Goal: Task Accomplishment & Management: Complete application form

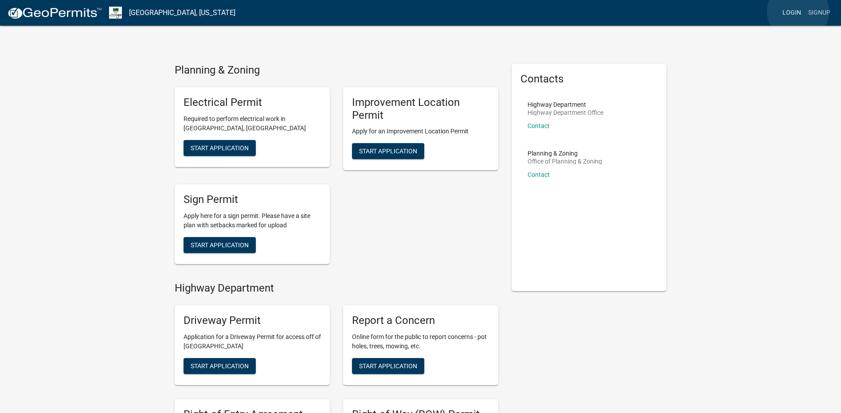
click at [798, 12] on link "Login" at bounding box center [792, 12] width 26 height 17
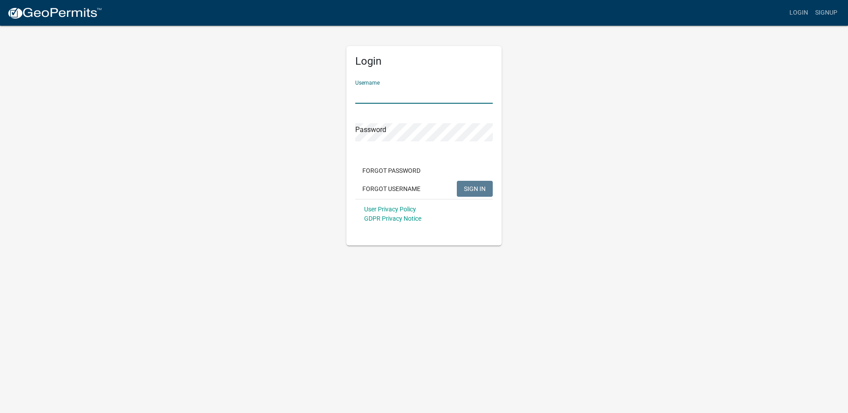
click at [412, 91] on input "Username" at bounding box center [423, 95] width 137 height 18
type input "[EMAIL_ADDRESS][DOMAIN_NAME]"
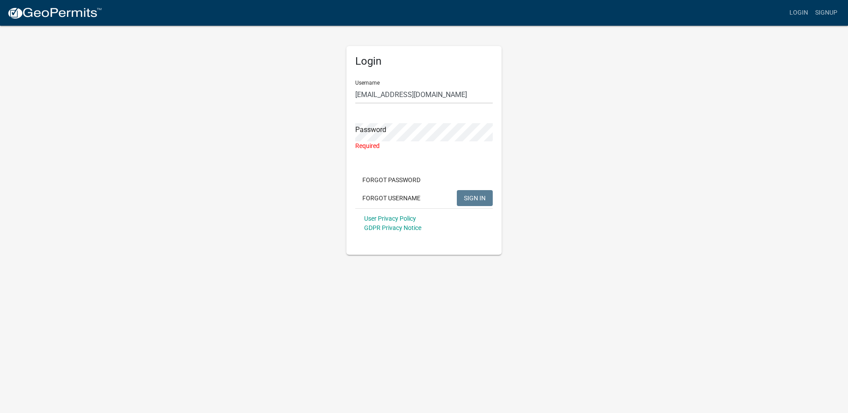
click at [231, 159] on div "Login Username [PERSON_NAME][EMAIL_ADDRESS][DOMAIN_NAME] Password Required Forg…" at bounding box center [423, 140] width 505 height 230
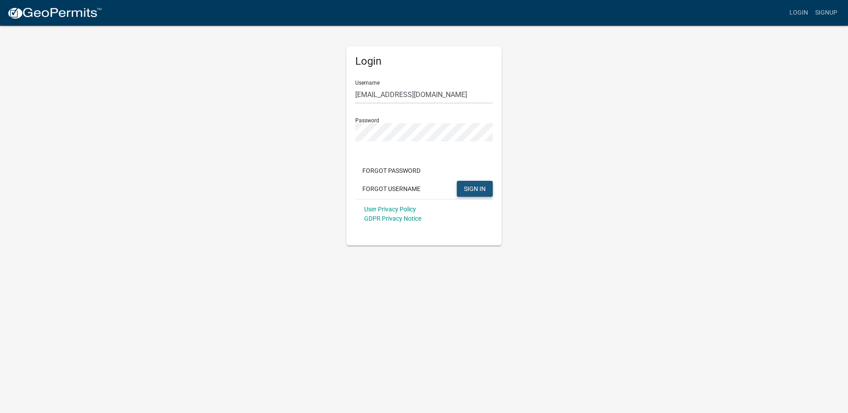
click at [478, 187] on span "SIGN IN" at bounding box center [475, 188] width 22 height 7
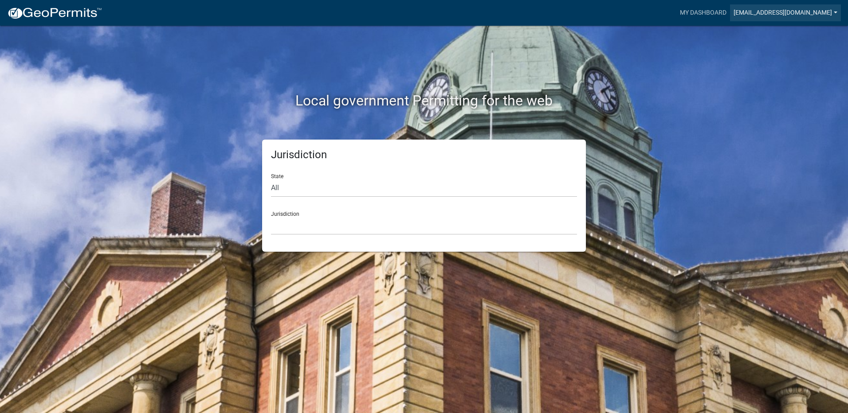
click at [737, 12] on link "[EMAIL_ADDRESS][DOMAIN_NAME]" at bounding box center [785, 12] width 111 height 17
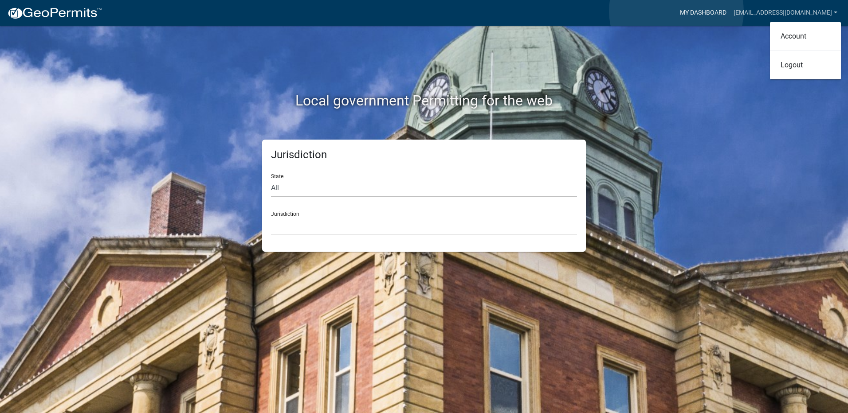
click at [676, 11] on link "My Dashboard" at bounding box center [703, 12] width 54 height 17
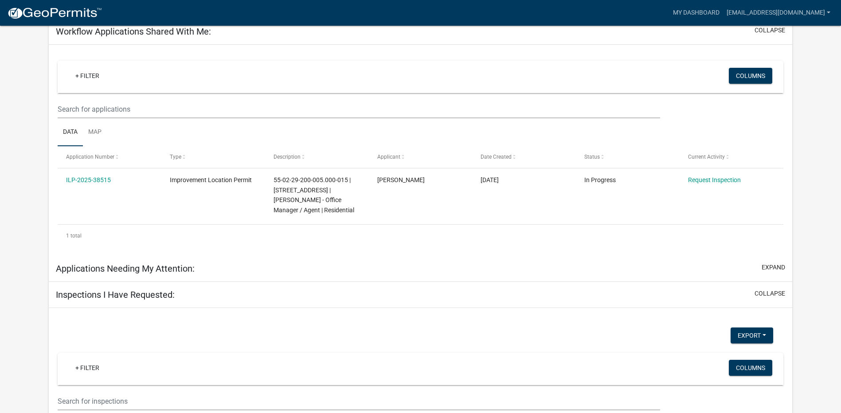
scroll to position [133, 0]
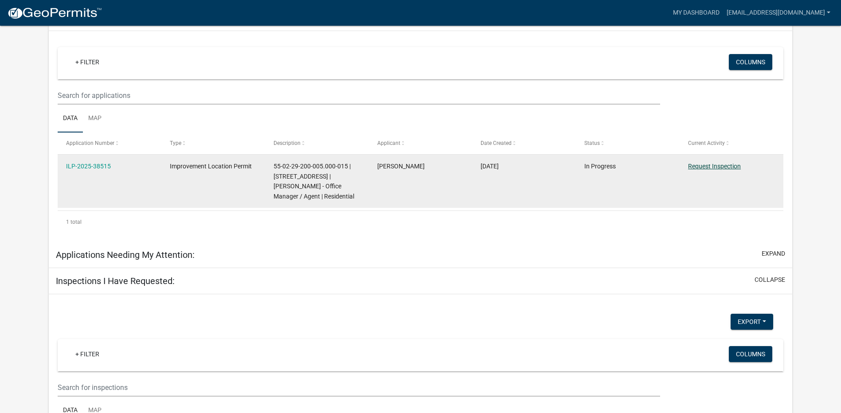
click at [728, 164] on link "Request Inspection" at bounding box center [714, 166] width 53 height 7
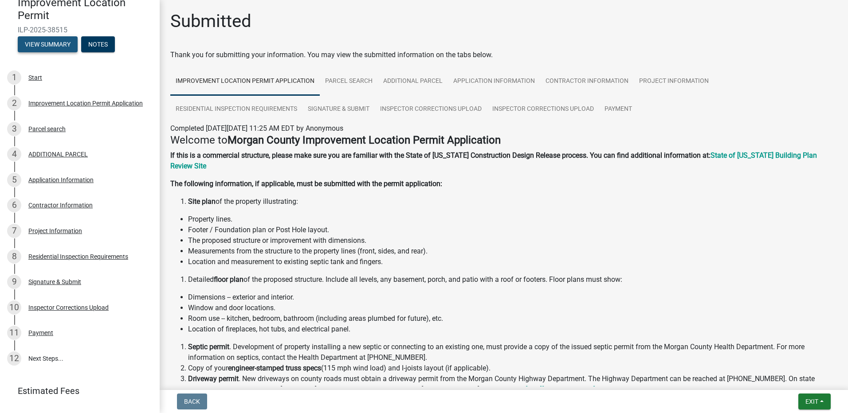
click at [51, 46] on button "View Summary" at bounding box center [48, 44] width 60 height 16
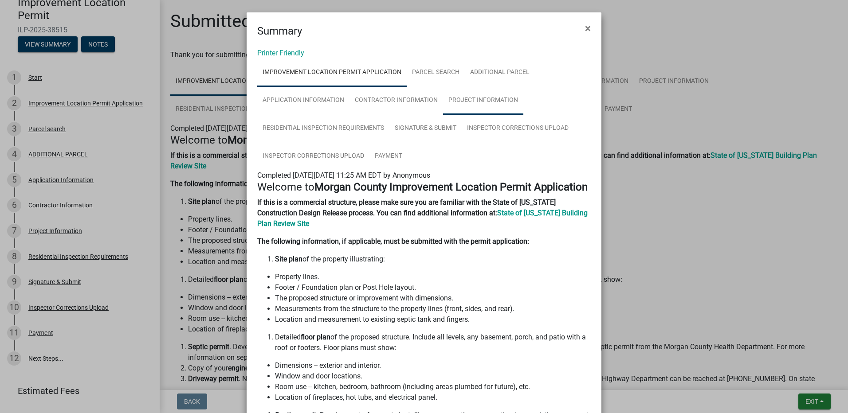
click at [492, 100] on link "Project Information" at bounding box center [483, 100] width 80 height 28
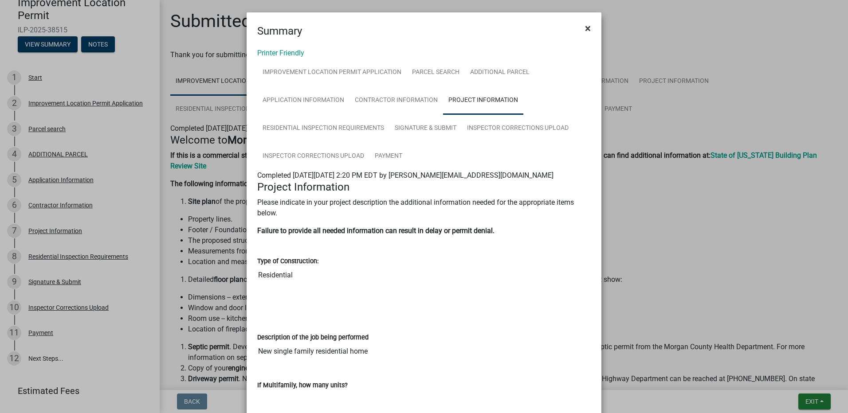
click at [585, 27] on span "×" at bounding box center [588, 28] width 6 height 12
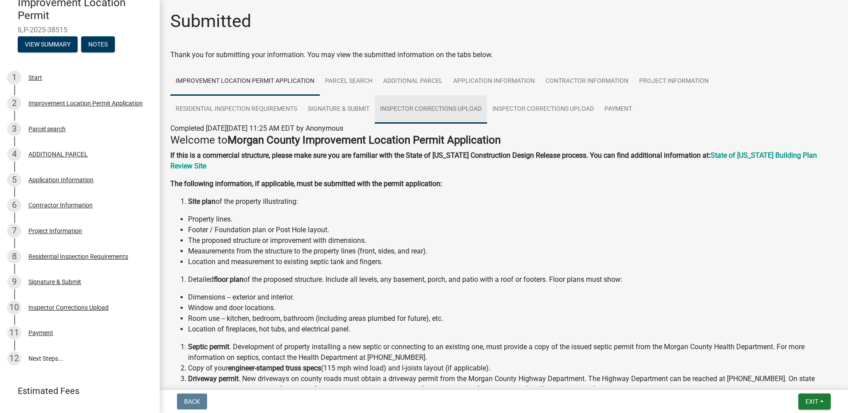
click at [462, 107] on link "Inspector Corrections Upload" at bounding box center [431, 109] width 112 height 28
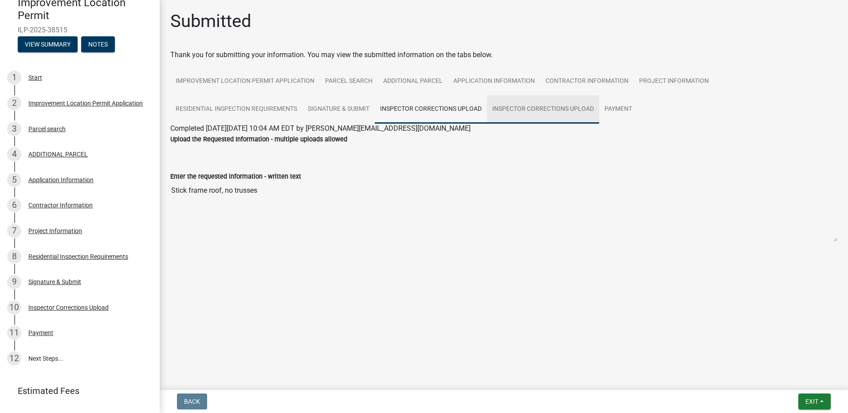
click at [522, 107] on link "Inspector Corrections Upload" at bounding box center [543, 109] width 112 height 28
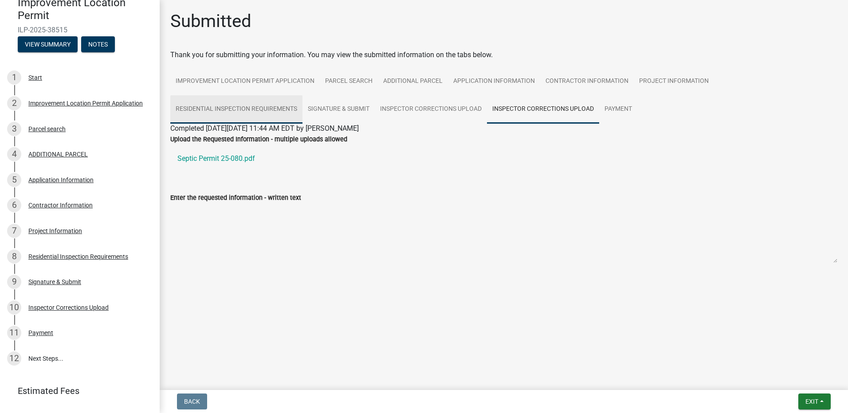
click at [246, 109] on link "Residential Inspection Requirements" at bounding box center [236, 109] width 132 height 28
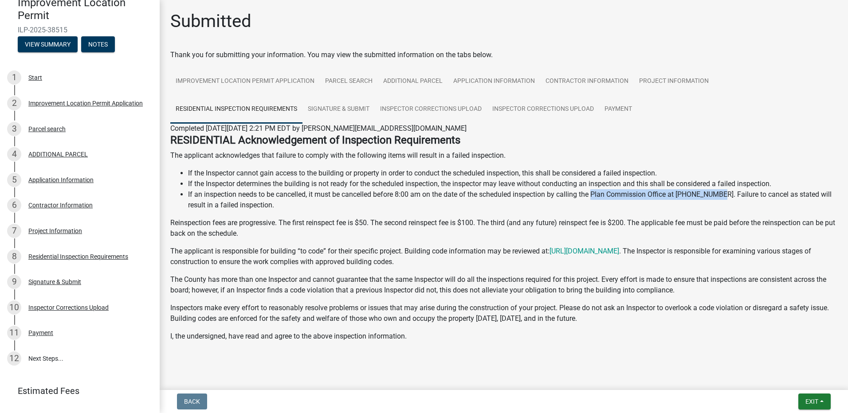
drag, startPoint x: 593, startPoint y: 196, endPoint x: 723, endPoint y: 196, distance: 129.9
click at [723, 196] on li "If an inspection needs to be cancelled, it must be cancelled before 8:00 am on …" at bounding box center [512, 199] width 649 height 21
copy li "Plan Commission Office at [PHONE_NUMBER]"
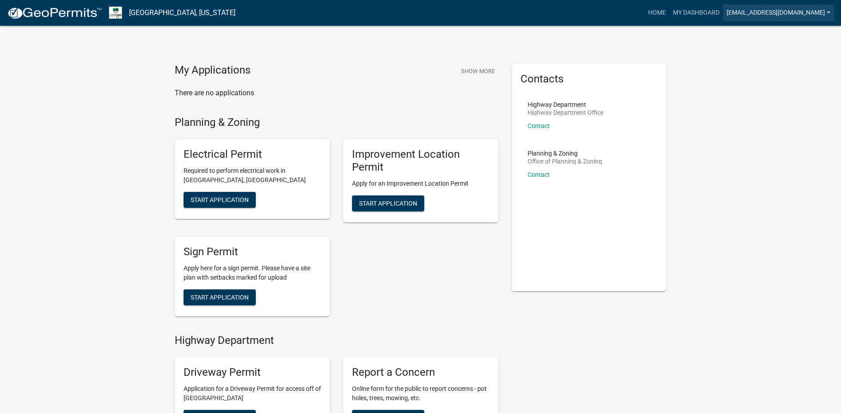
click at [822, 13] on link "[EMAIL_ADDRESS][DOMAIN_NAME]" at bounding box center [778, 12] width 111 height 17
click at [706, 171] on div "My Applications Show More There are no applications Planning & Zoning Electrica…" at bounding box center [420, 326] width 841 height 652
click at [479, 72] on button "Show More" at bounding box center [478, 71] width 41 height 15
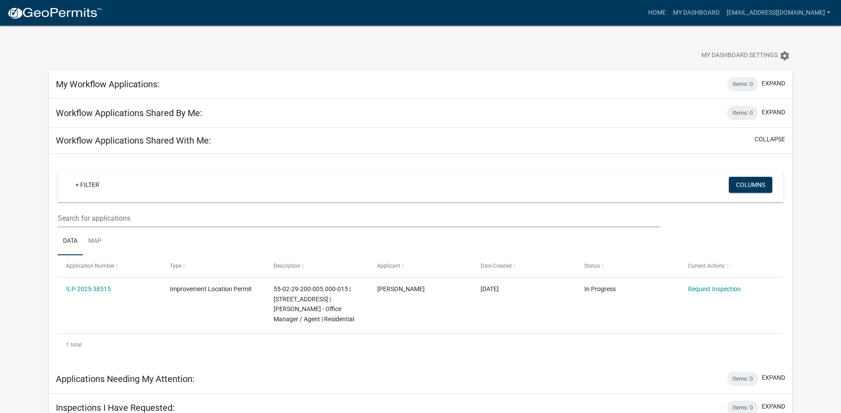
scroll to position [26, 0]
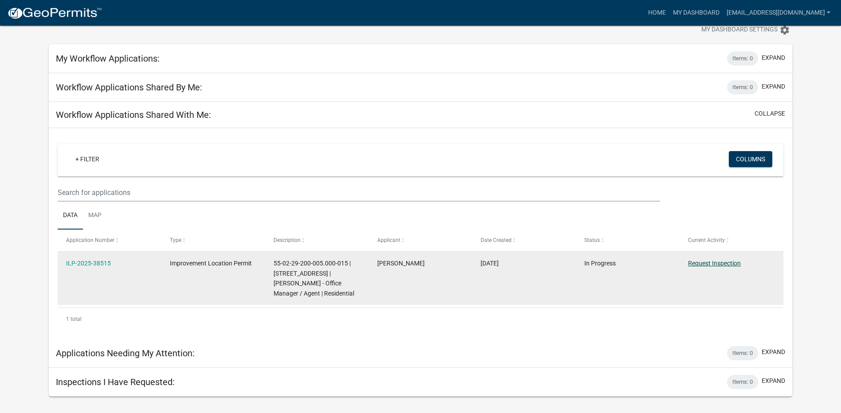
click at [717, 263] on link "Request Inspection" at bounding box center [714, 263] width 53 height 7
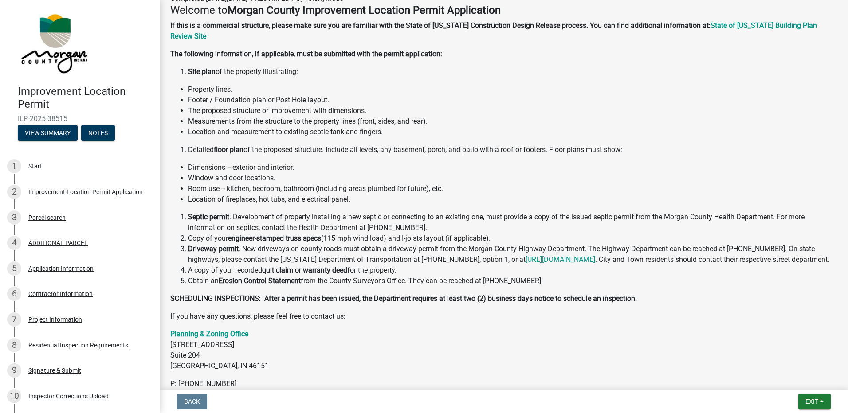
scroll to position [196, 0]
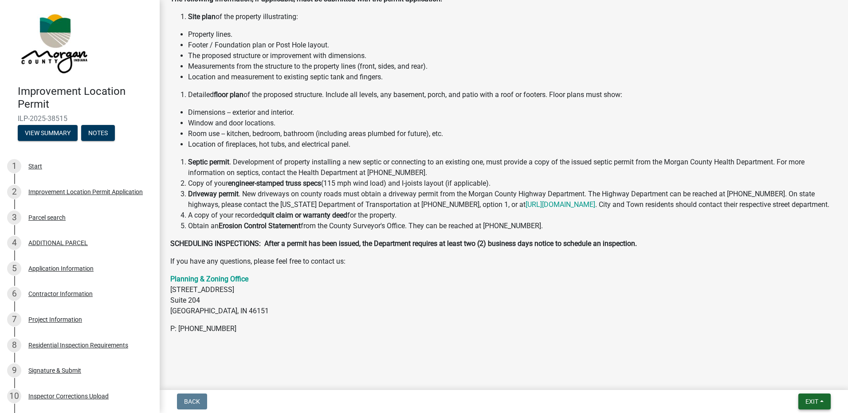
click at [813, 400] on span "Exit" at bounding box center [811, 401] width 13 height 7
click at [782, 378] on button "Save & Exit" at bounding box center [795, 378] width 71 height 21
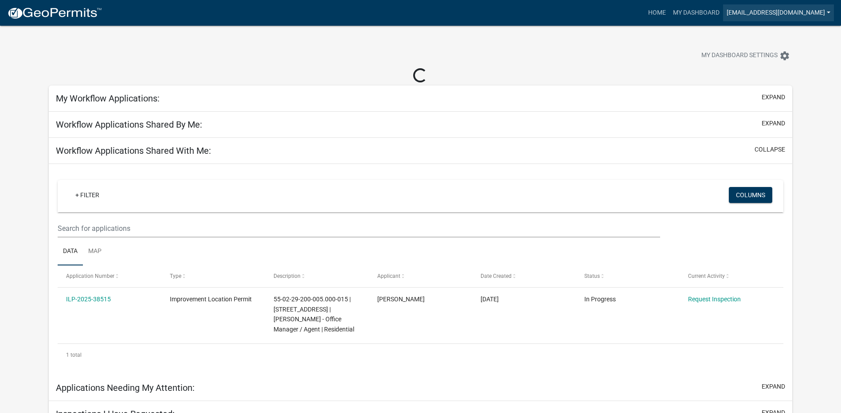
click at [790, 11] on link "[EMAIL_ADDRESS][DOMAIN_NAME]" at bounding box center [778, 12] width 111 height 17
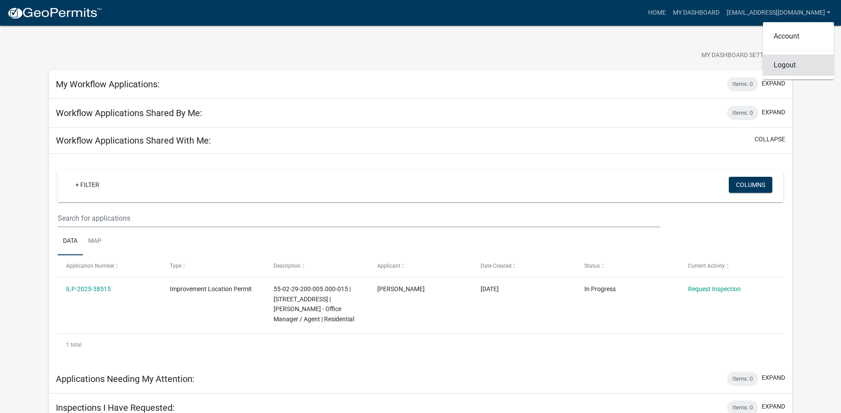
click at [794, 63] on link "Logout" at bounding box center [798, 65] width 71 height 21
